Goal: Transaction & Acquisition: Purchase product/service

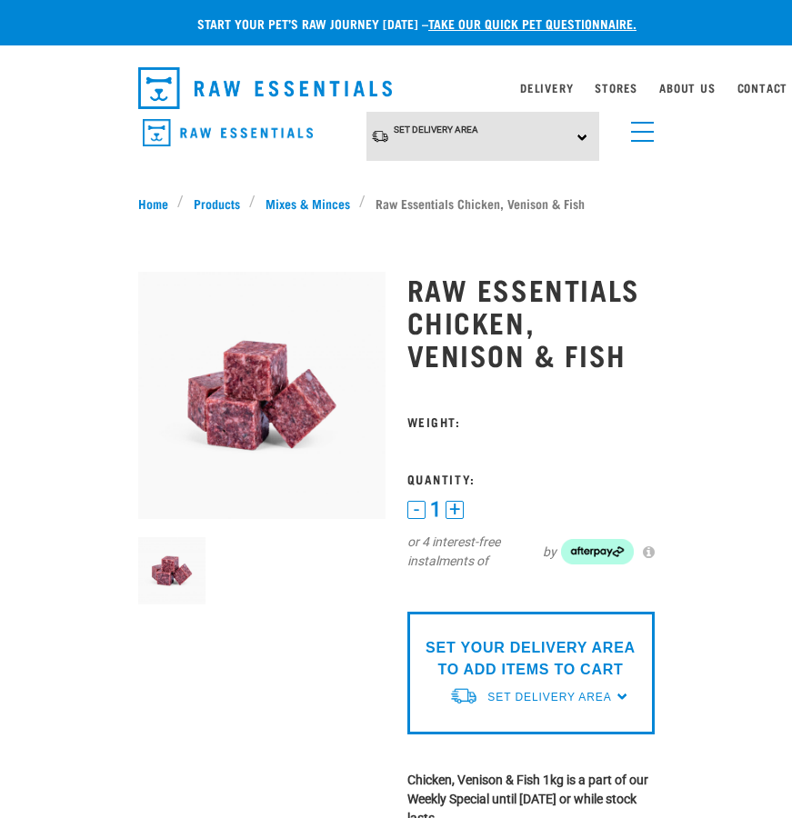
click at [637, 131] on span "menu" at bounding box center [642, 132] width 23 height 2
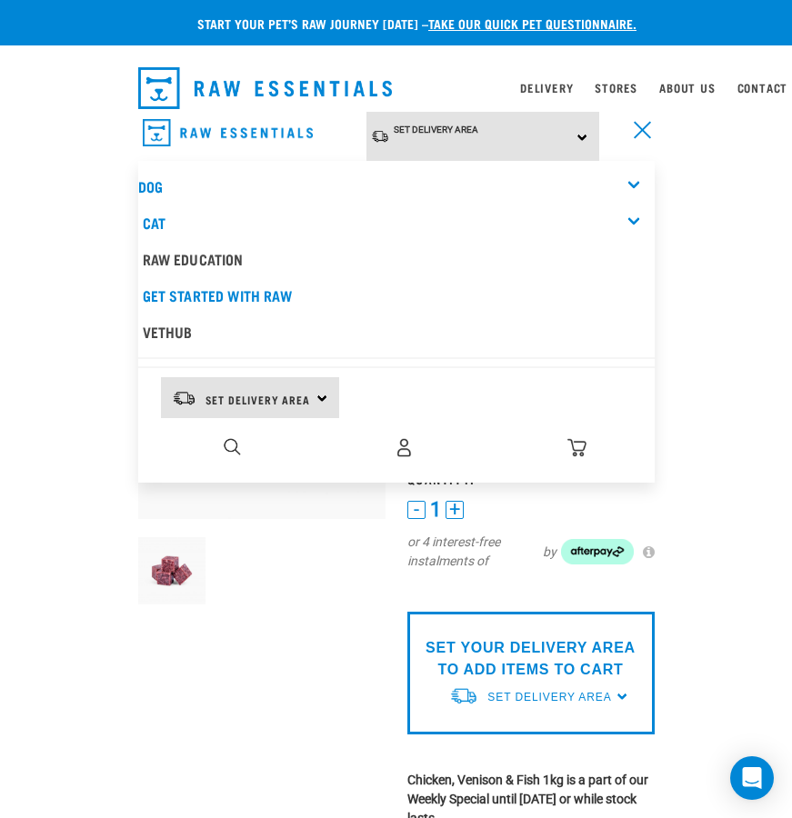
click at [327, 185] on div "Dog" at bounding box center [396, 186] width 516 height 36
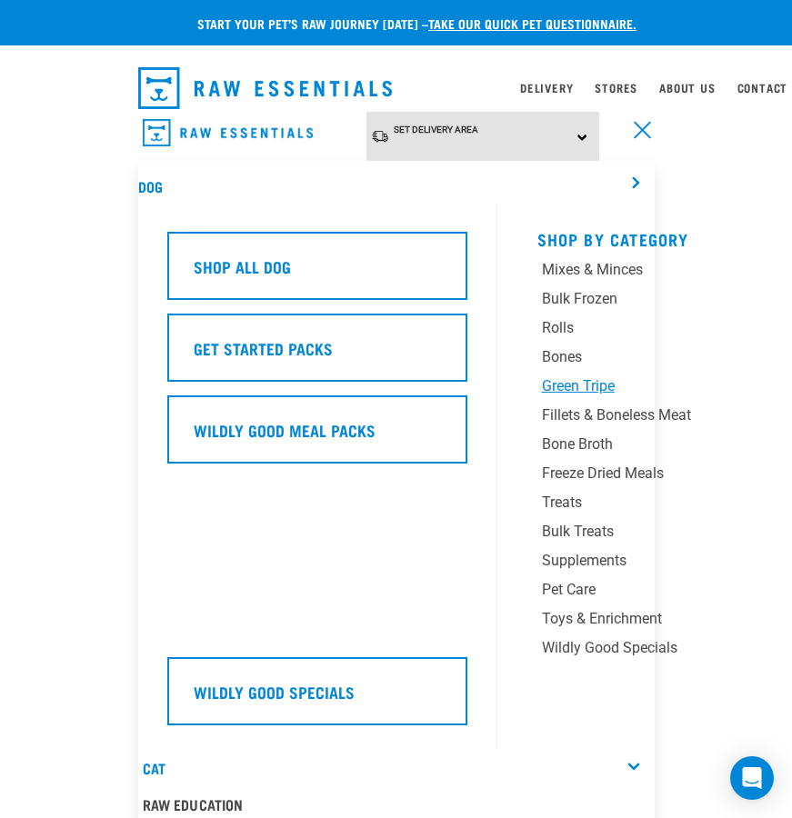
click at [581, 380] on div "Green Tripe" at bounding box center [646, 386] width 209 height 22
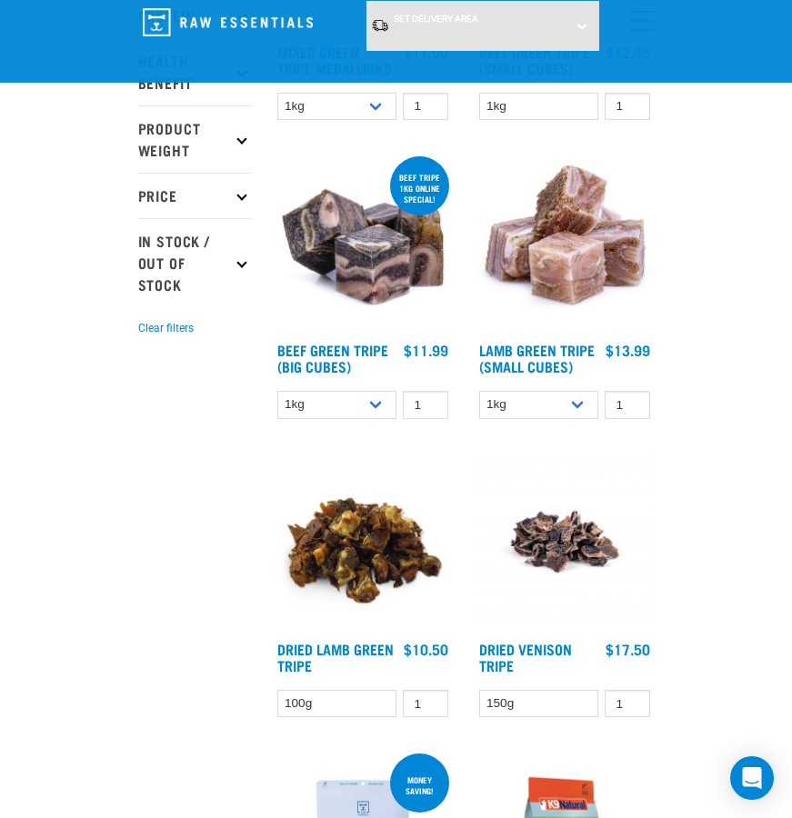
scroll to position [455, 0]
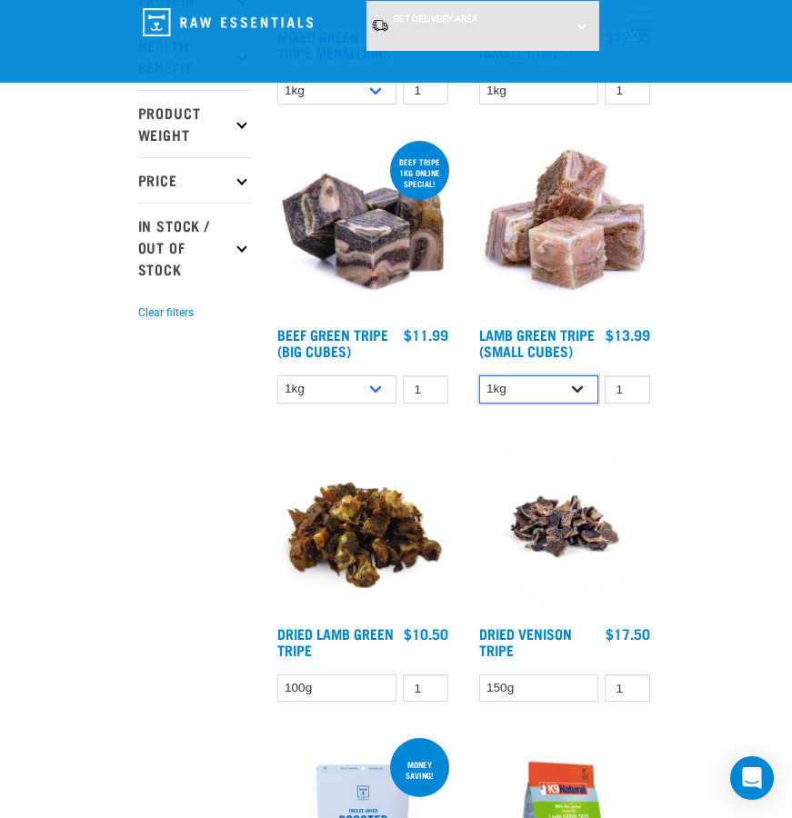
click at [525, 380] on select "1kg 3kg" at bounding box center [539, 389] width 120 height 28
click at [79, 456] on div "Start your pet’s raw journey [DATE] – take our quick pet questionnaire. Deliver…" at bounding box center [396, 813] width 792 height 2537
